Goal: Task Accomplishment & Management: Manage account settings

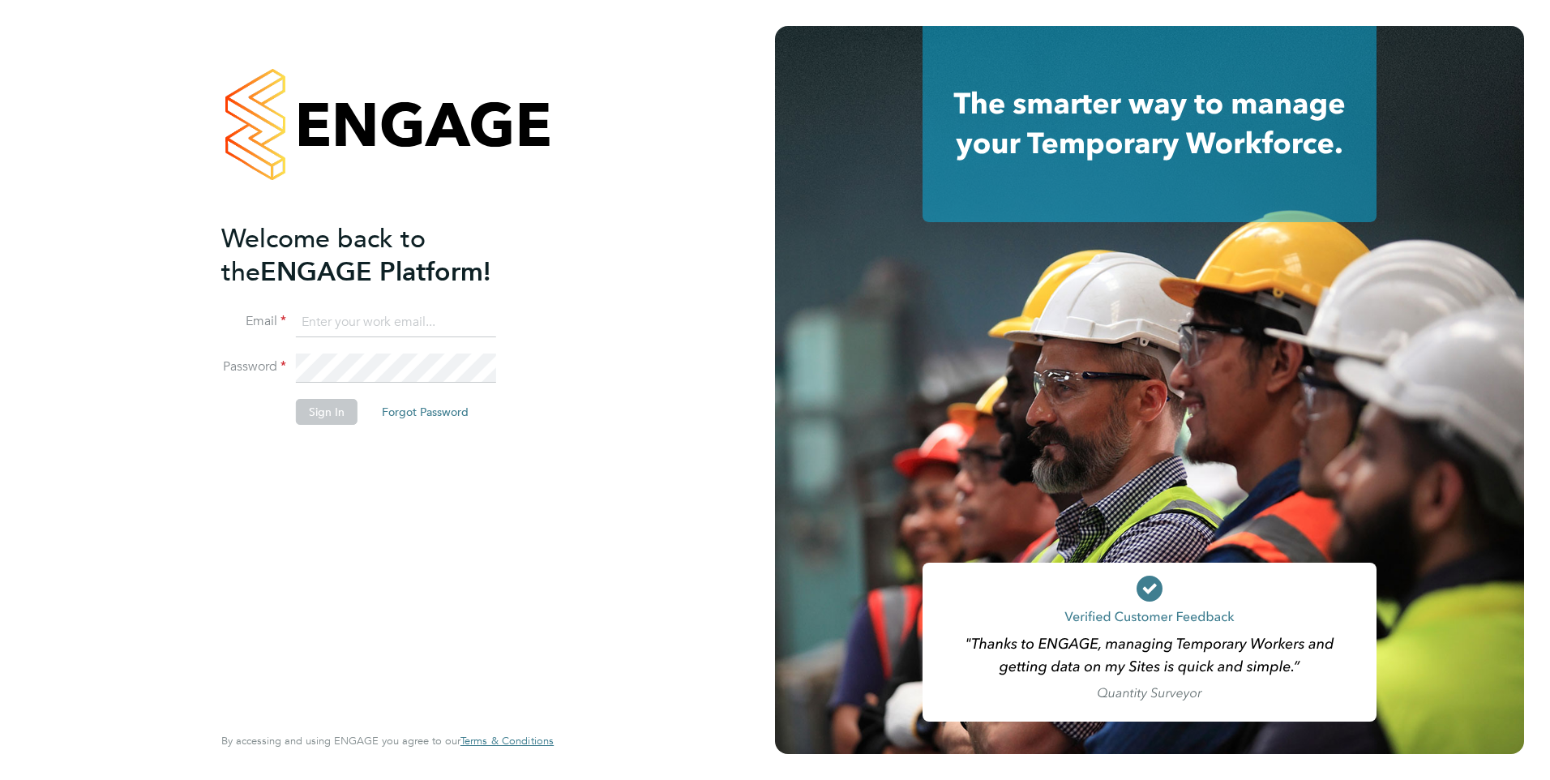
click at [430, 325] on input at bounding box center [396, 322] width 200 height 29
type input "clair.windsor@ncclondon.ac.uk"
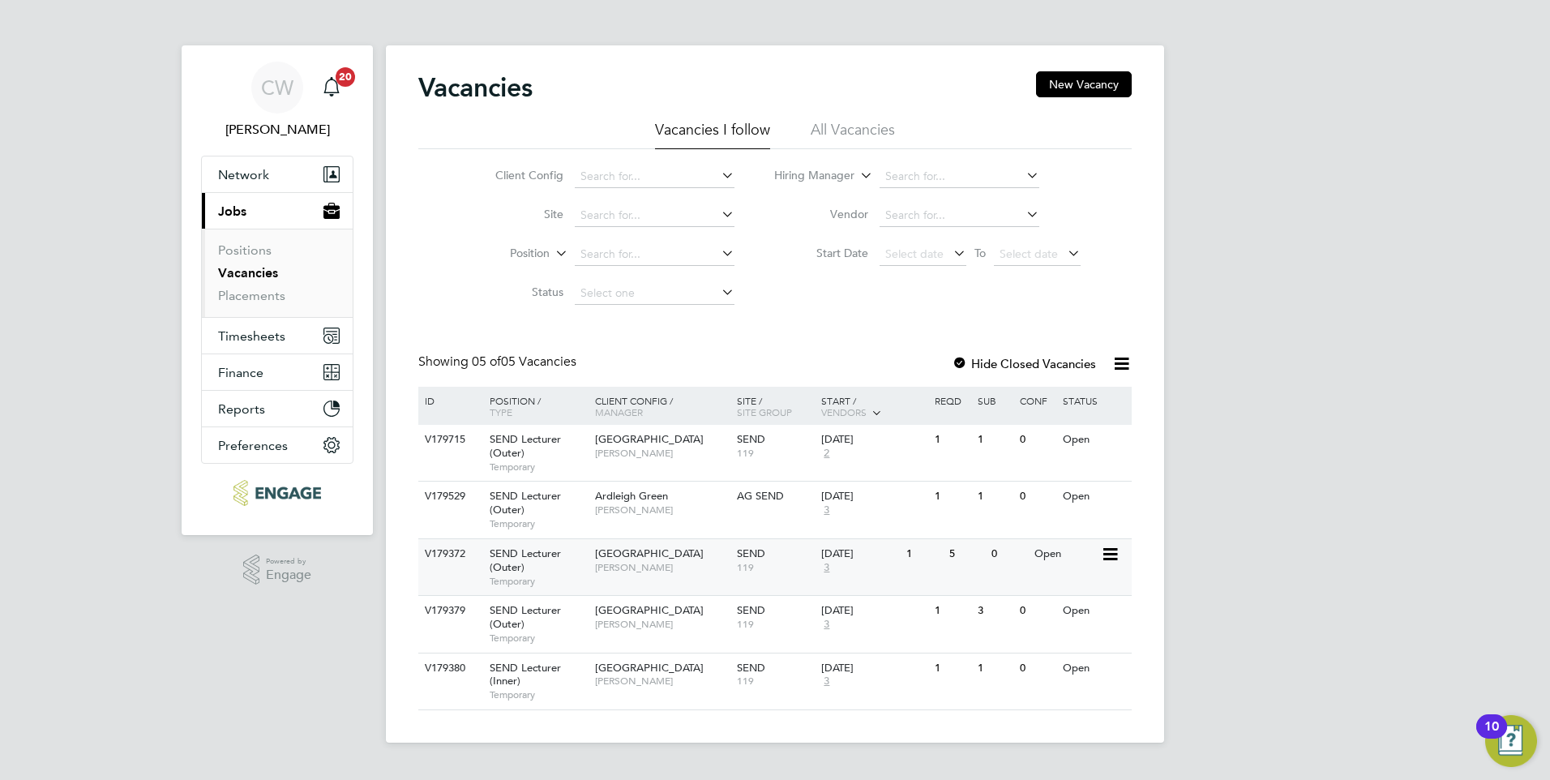
click at [677, 558] on span "Epping Forest Campus" at bounding box center [649, 553] width 109 height 14
click at [643, 445] on span "[GEOGRAPHIC_DATA]" at bounding box center [649, 439] width 109 height 14
click at [681, 557] on span "Epping Forest Campus" at bounding box center [649, 553] width 109 height 14
click at [647, 613] on span "[GEOGRAPHIC_DATA]" at bounding box center [649, 610] width 109 height 14
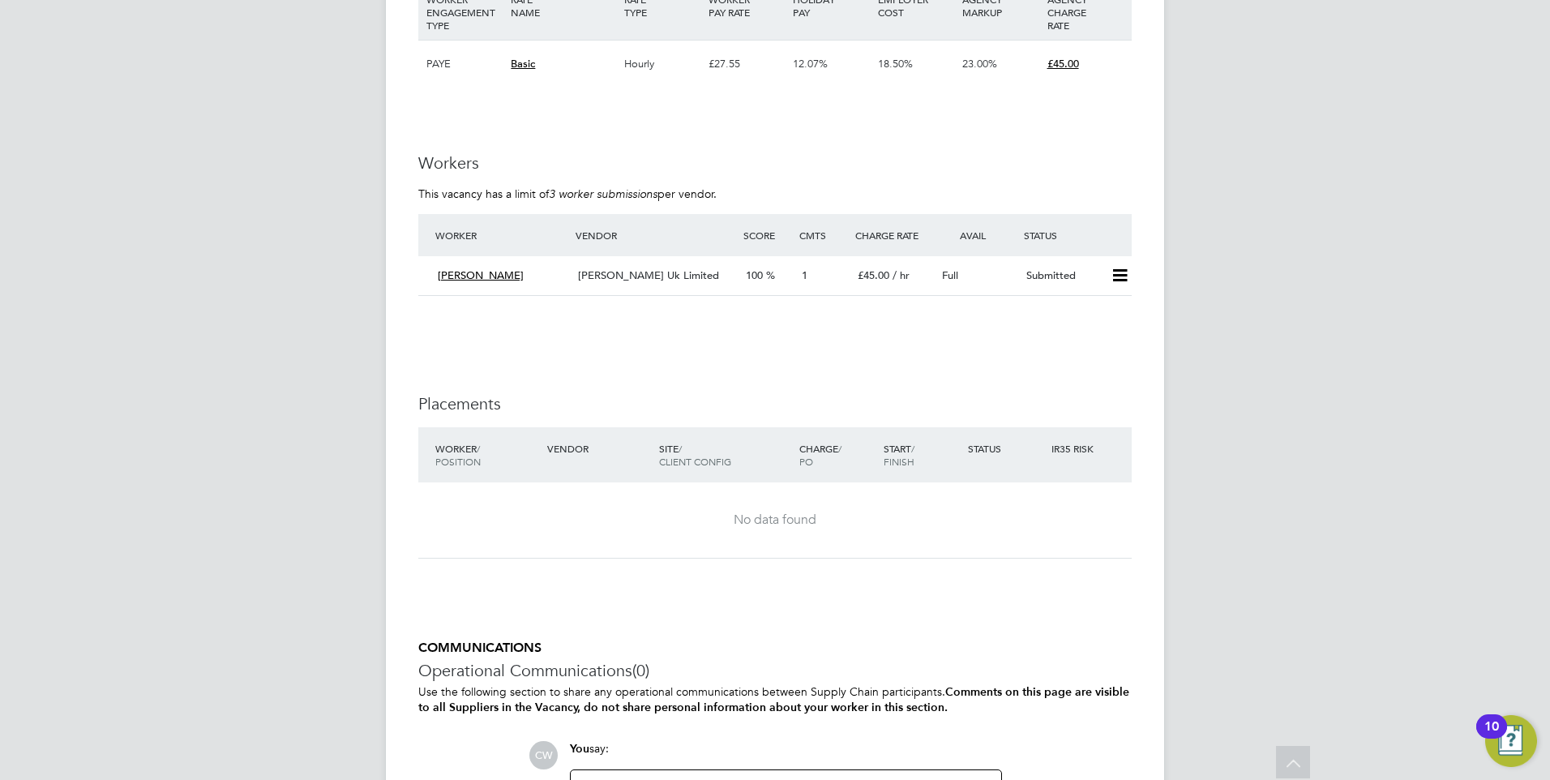
scroll to position [2837, 0]
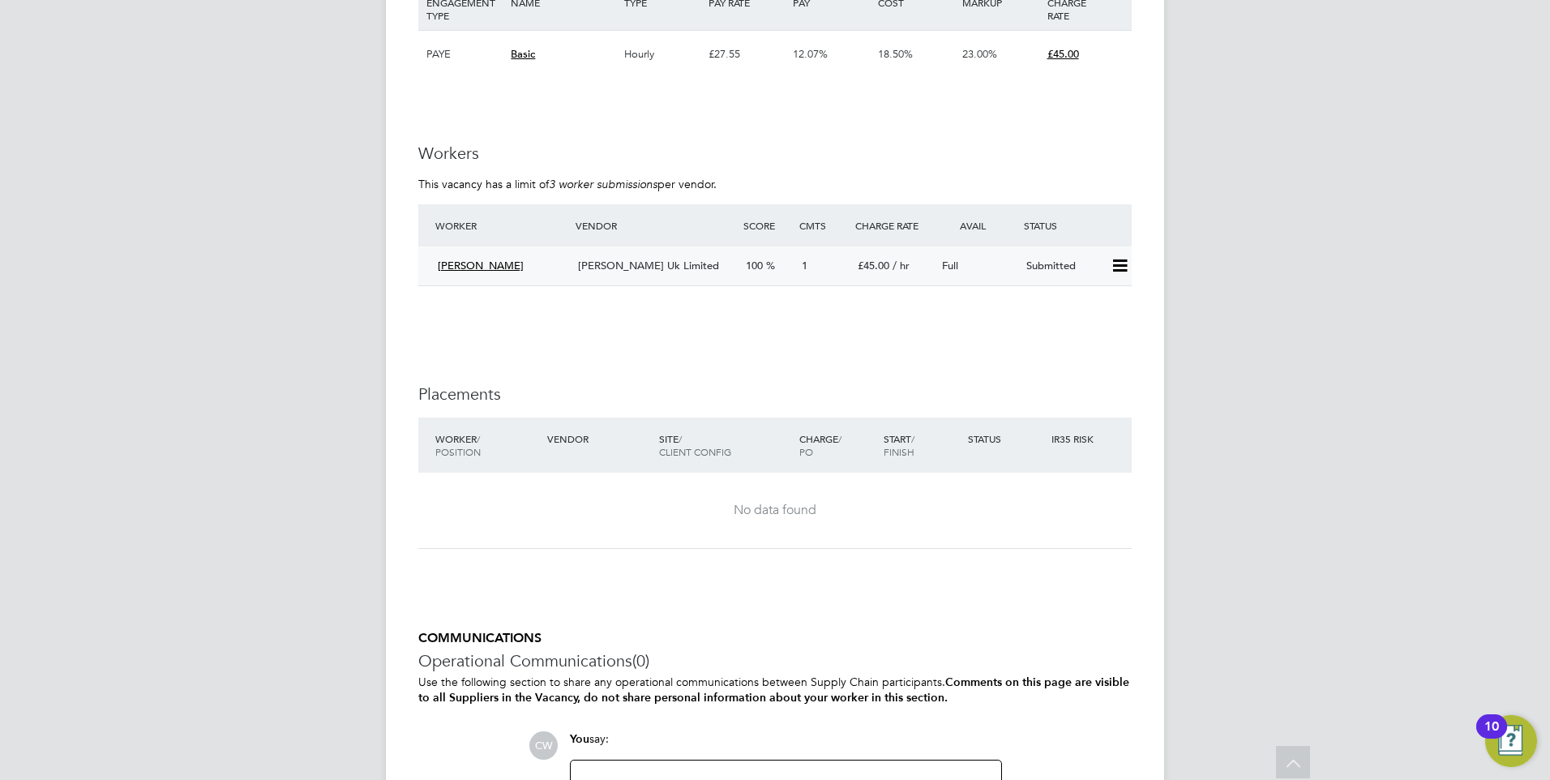
click at [1122, 268] on icon at bounding box center [1120, 265] width 20 height 13
click at [1096, 299] on li "Offer" at bounding box center [1098, 300] width 57 height 23
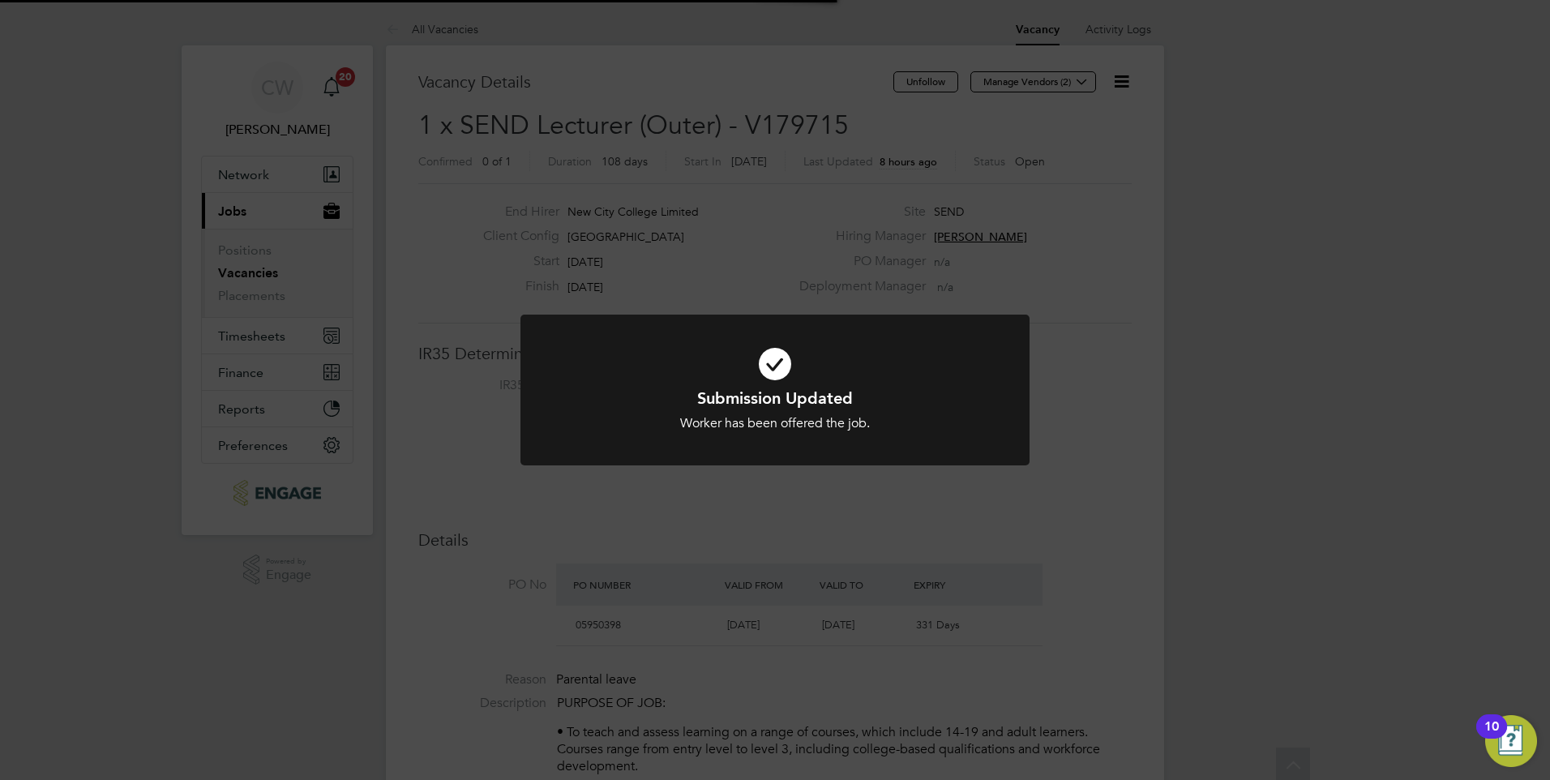
scroll to position [48, 113]
click at [1098, 303] on div "Submission Updated Worker has been offered the job. Cancel Okay" at bounding box center [775, 390] width 1550 height 780
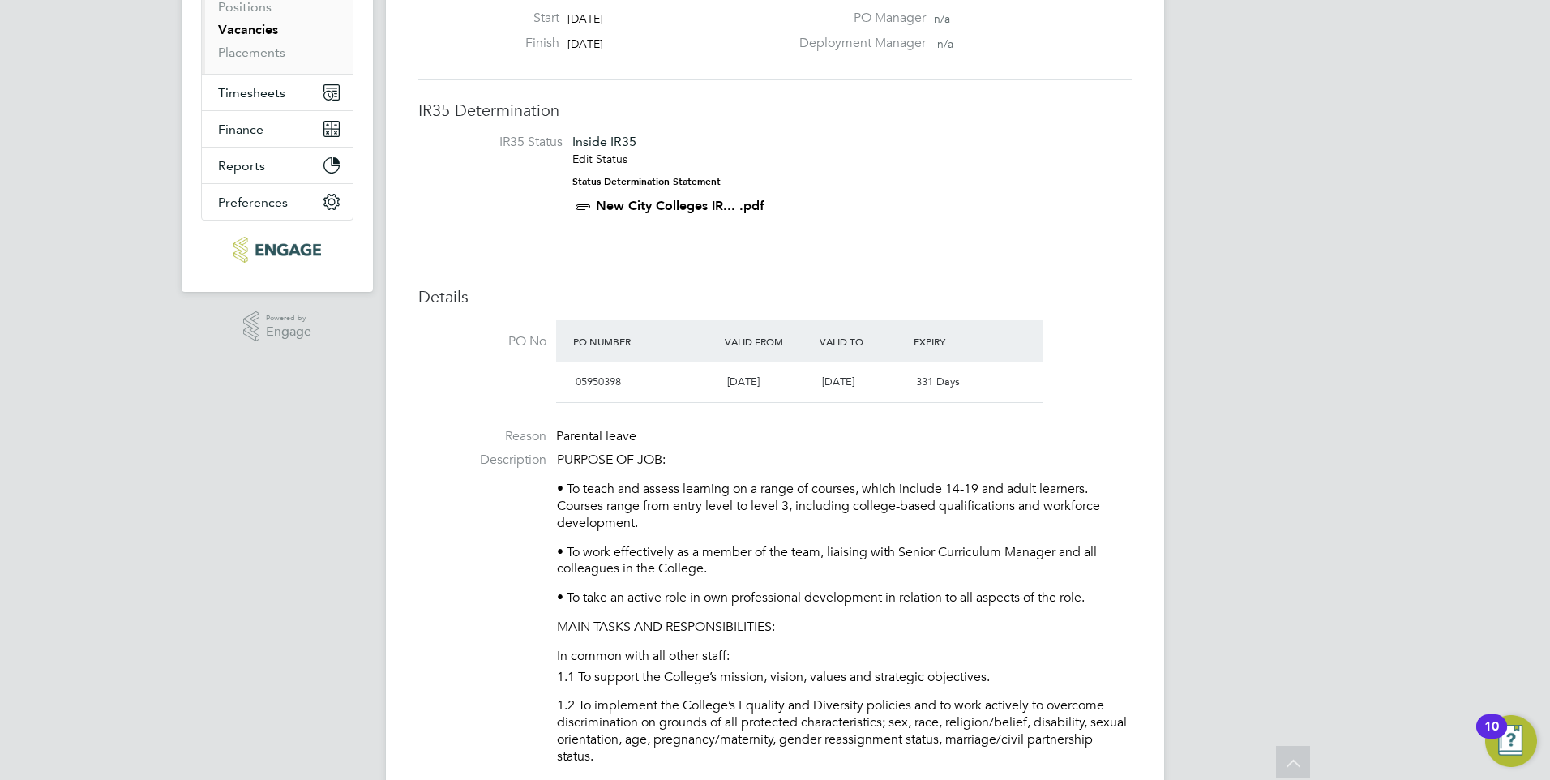
scroll to position [0, 0]
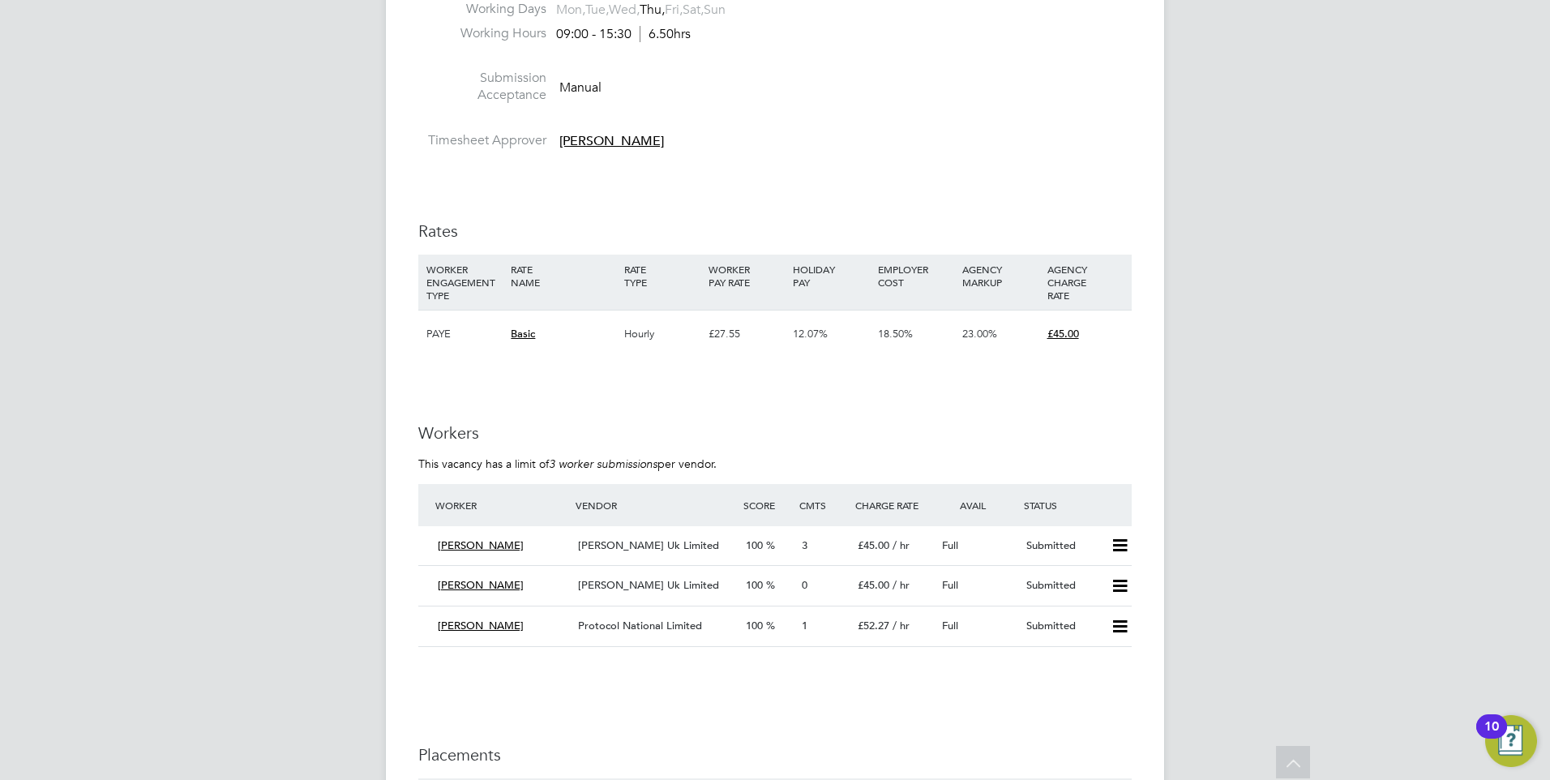
scroll to position [2594, 0]
